Goal: Task Accomplishment & Management: Manage account settings

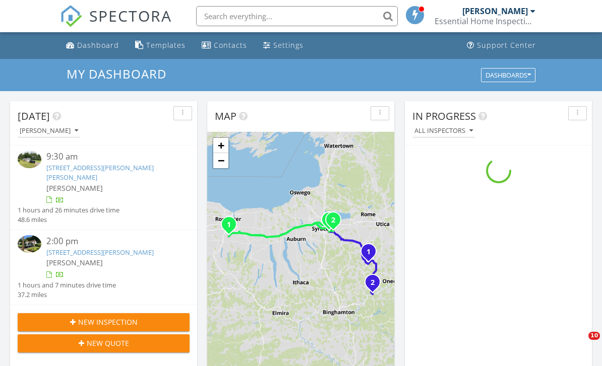
click at [46, 235] on div "2:00 pm" at bounding box center [110, 241] width 129 height 13
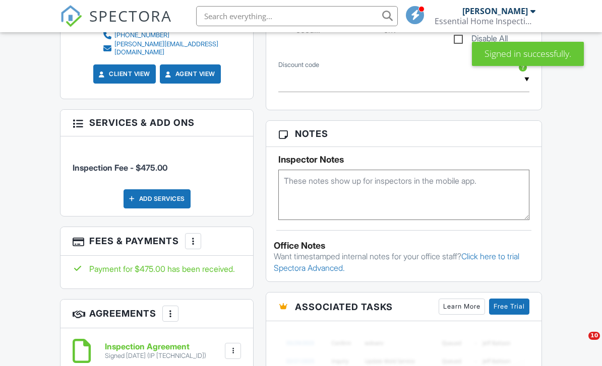
scroll to position [299, 0]
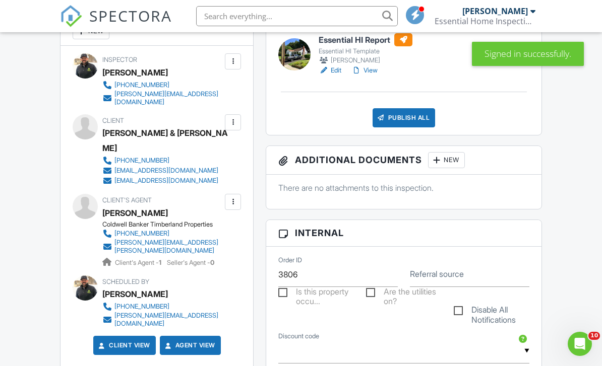
click at [303, 58] on div at bounding box center [294, 54] width 32 height 32
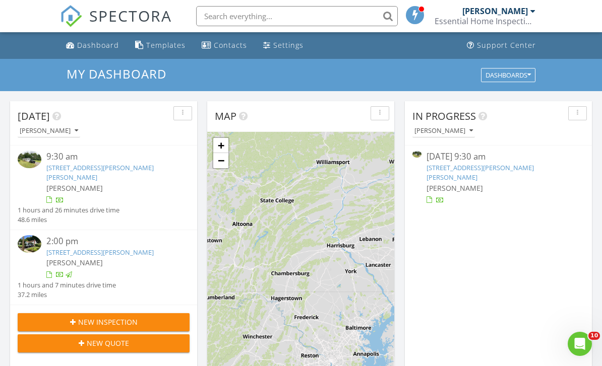
scroll to position [5, 5]
click at [37, 162] on img at bounding box center [30, 160] width 24 height 18
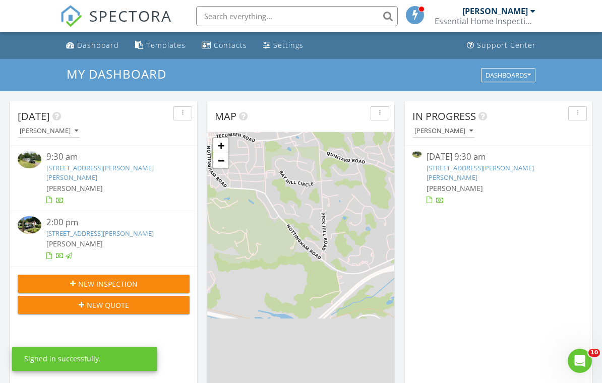
scroll to position [917, 602]
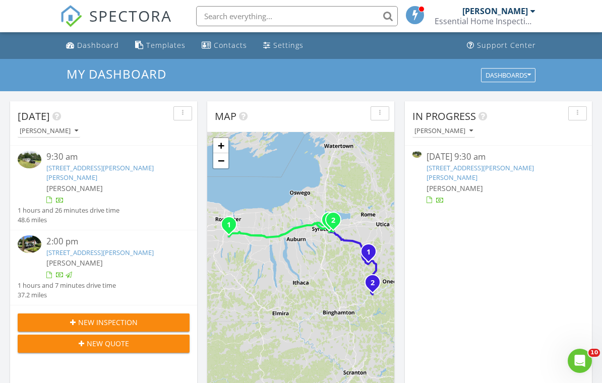
click at [25, 154] on img at bounding box center [30, 160] width 24 height 18
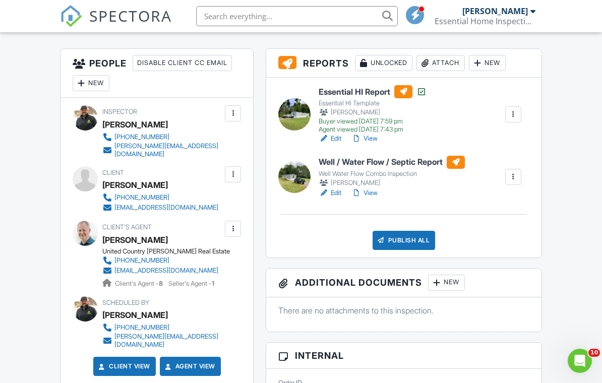
click at [293, 186] on div at bounding box center [294, 177] width 32 height 32
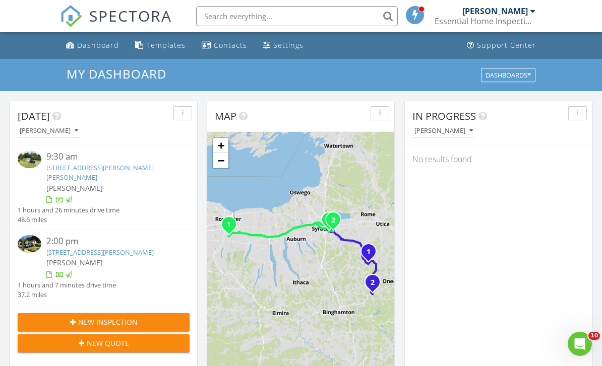
scroll to position [5, 5]
